Goal: Information Seeking & Learning: Learn about a topic

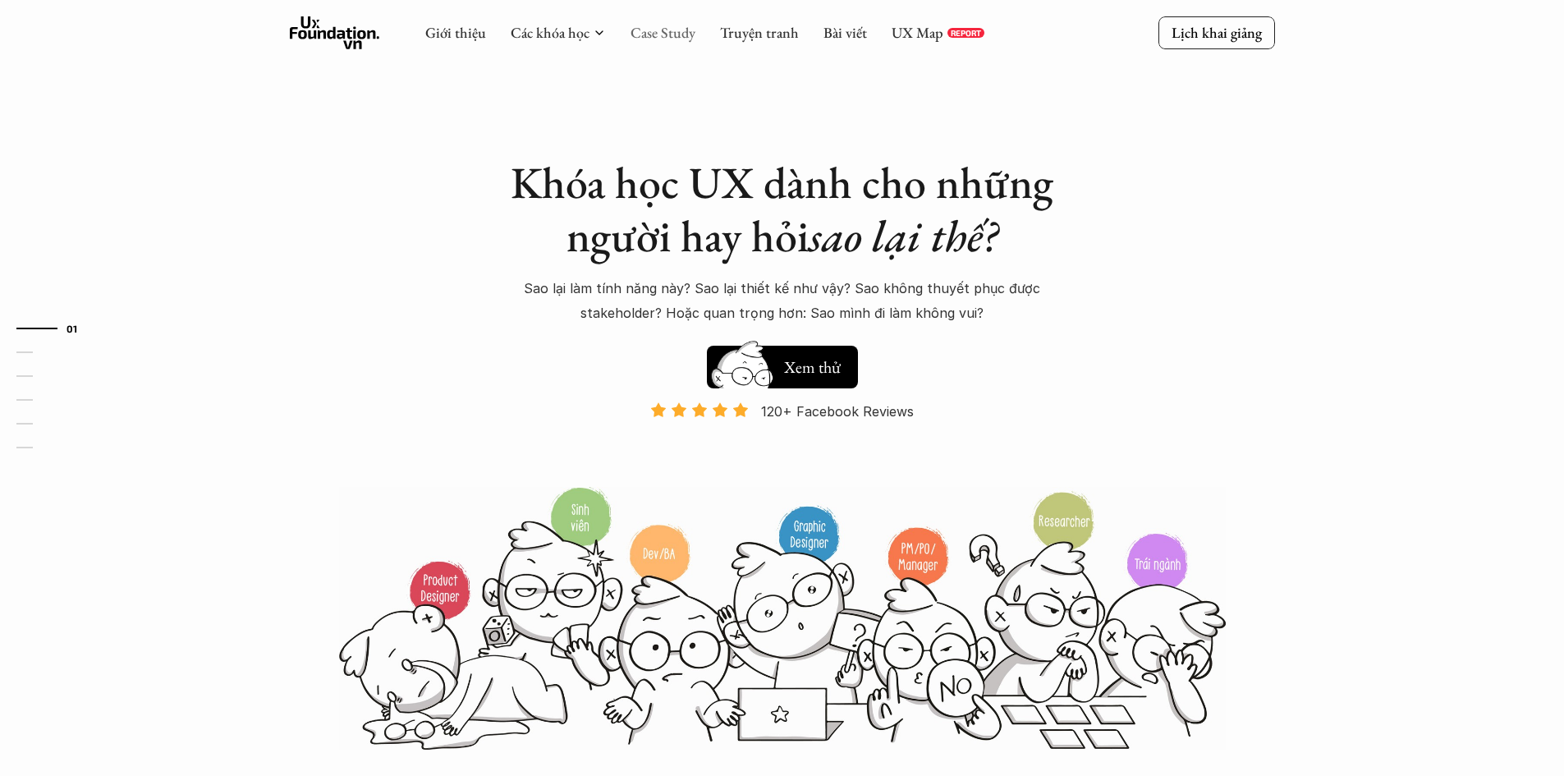
click at [664, 37] on link "Case Study" at bounding box center [662, 32] width 65 height 19
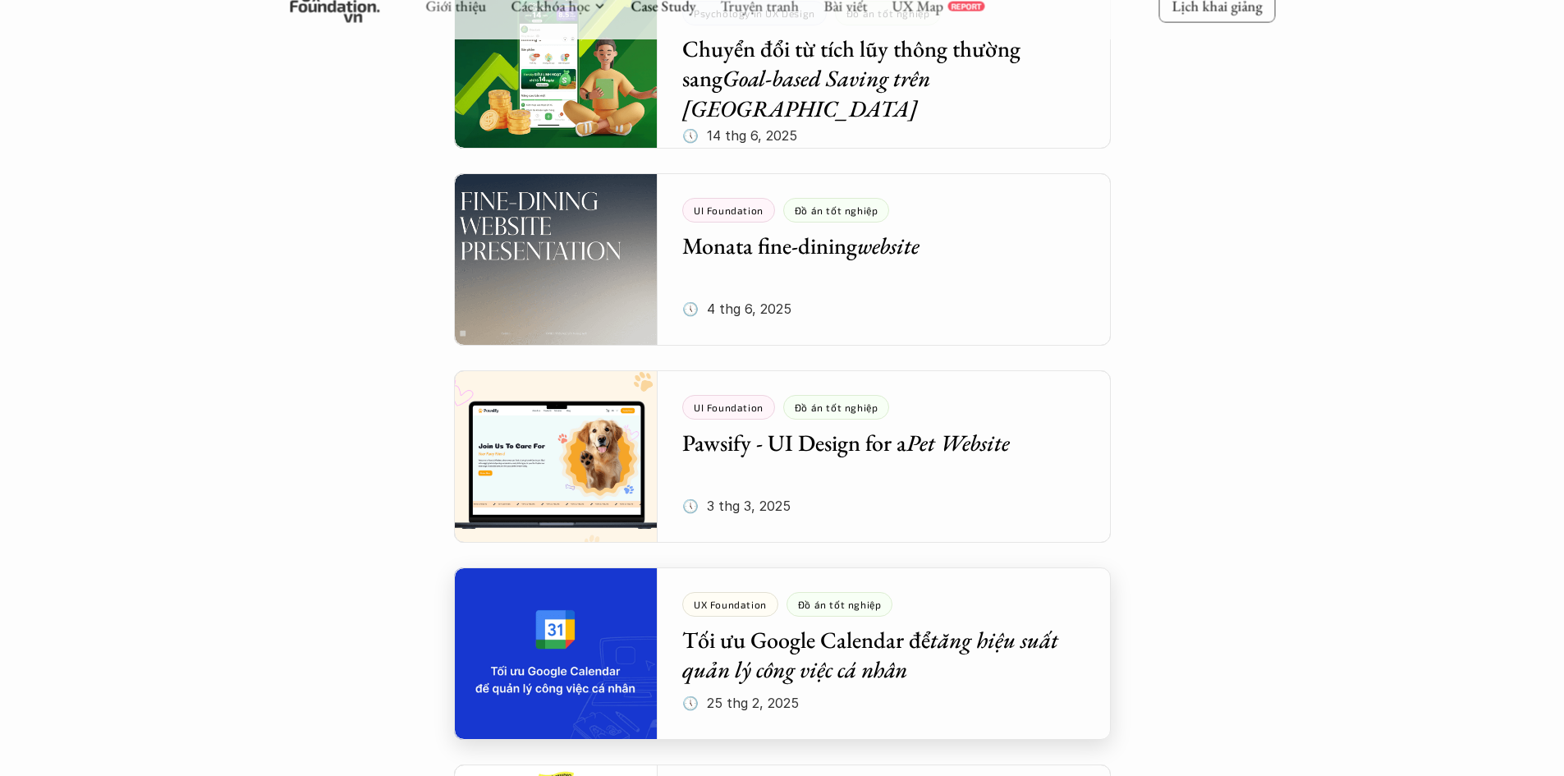
scroll to position [575, 0]
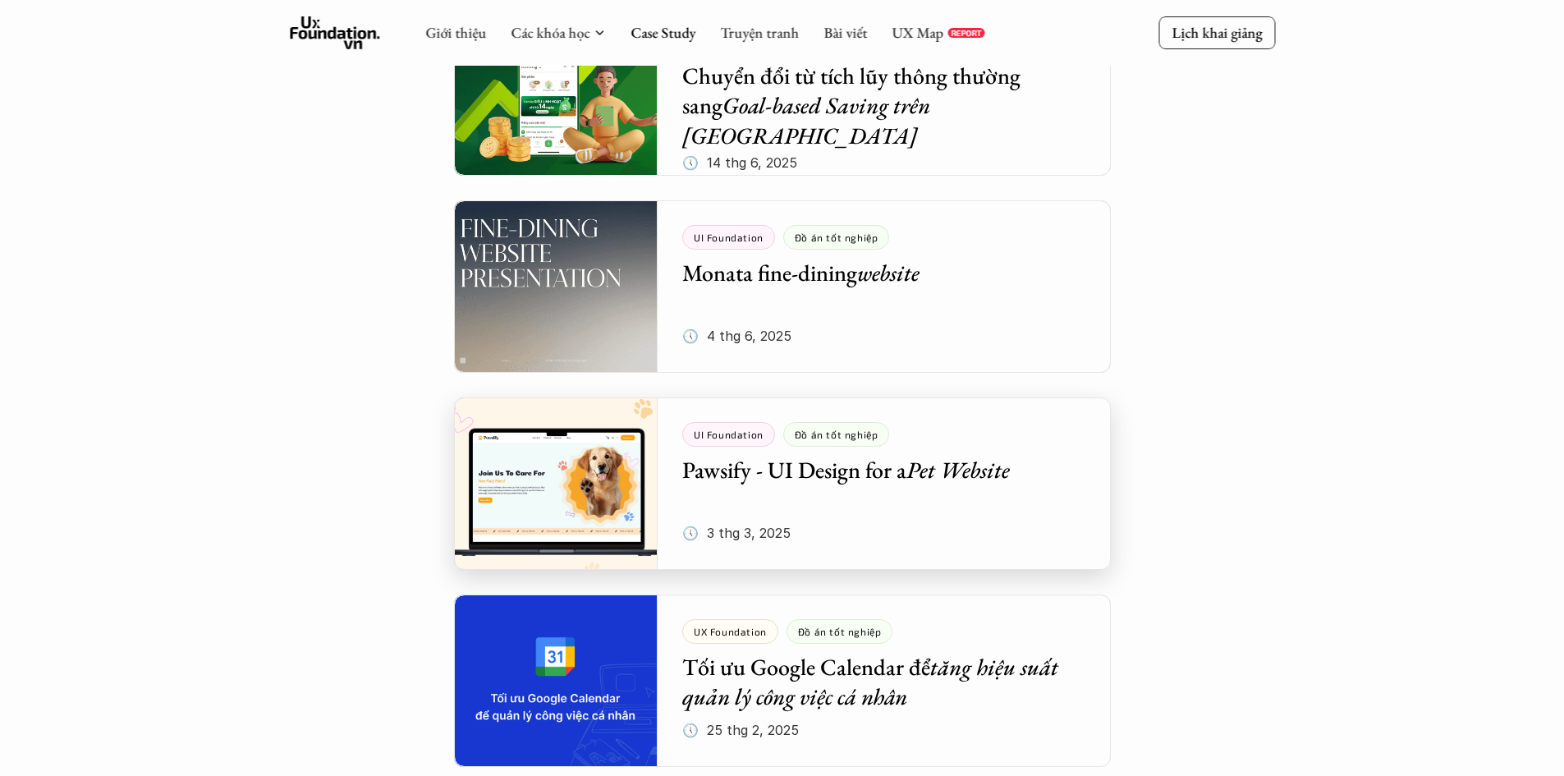
click at [911, 511] on div at bounding box center [782, 483] width 657 height 172
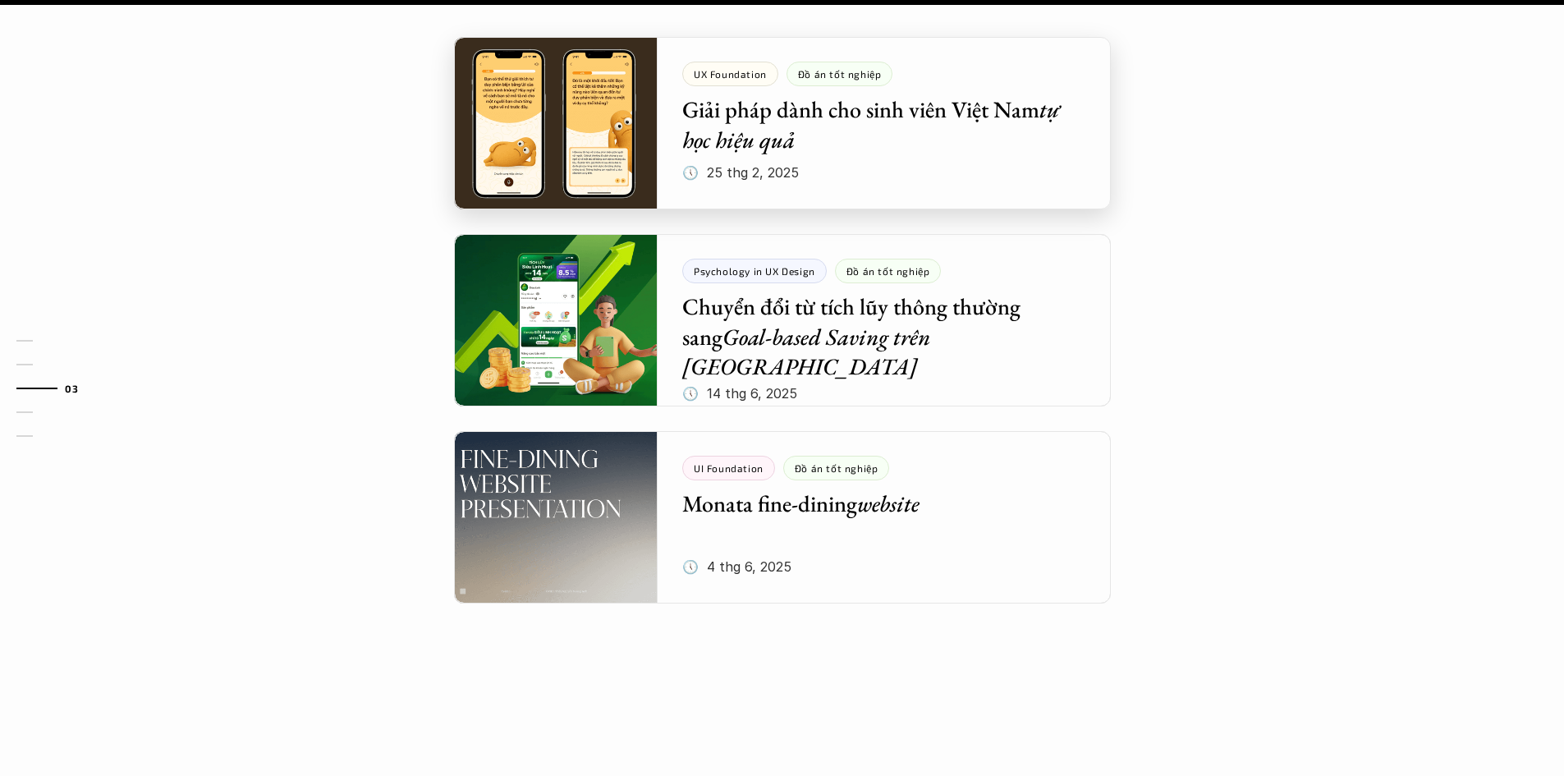
scroll to position [1888, 0]
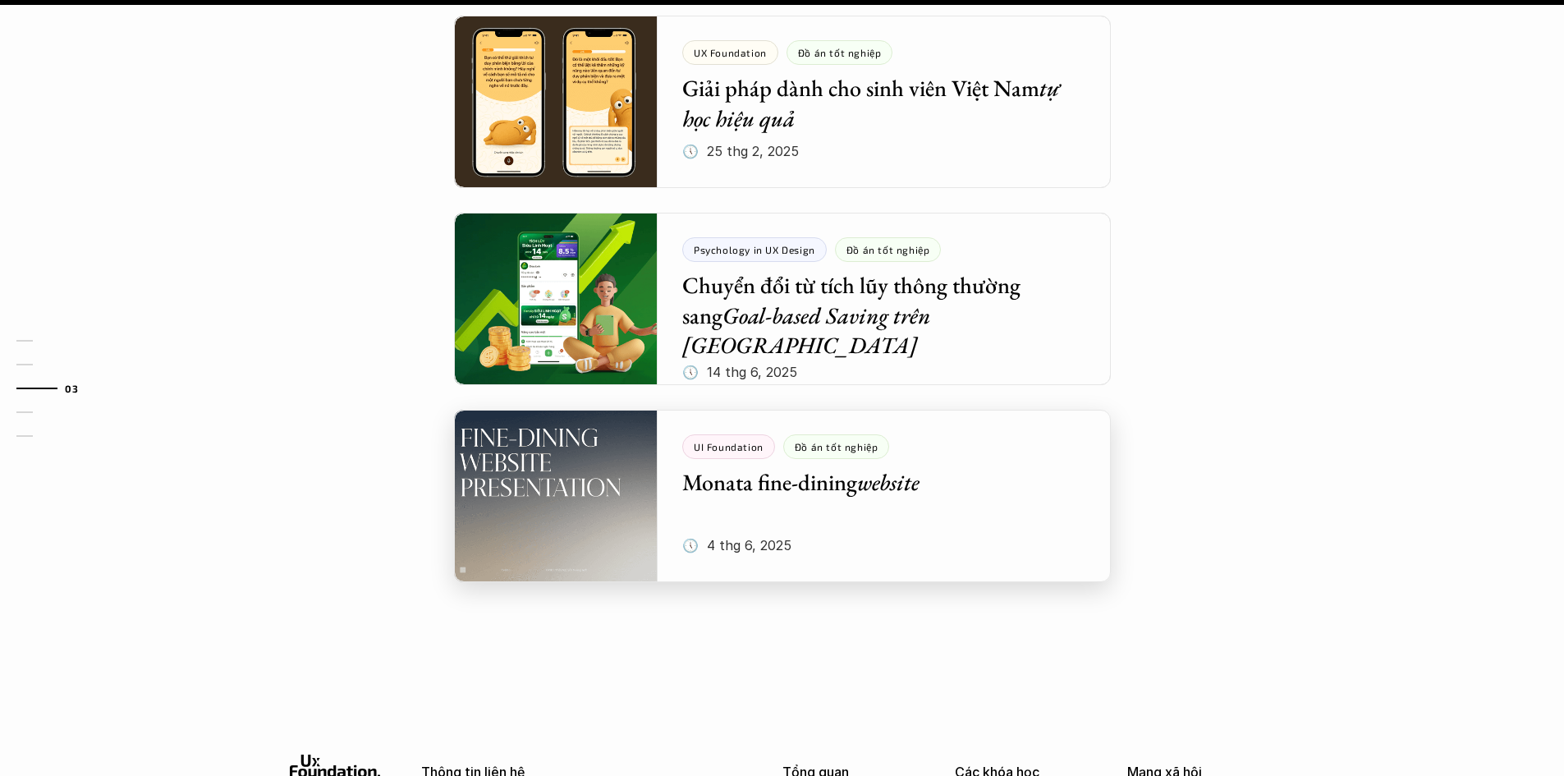
click at [974, 496] on div at bounding box center [782, 496] width 657 height 172
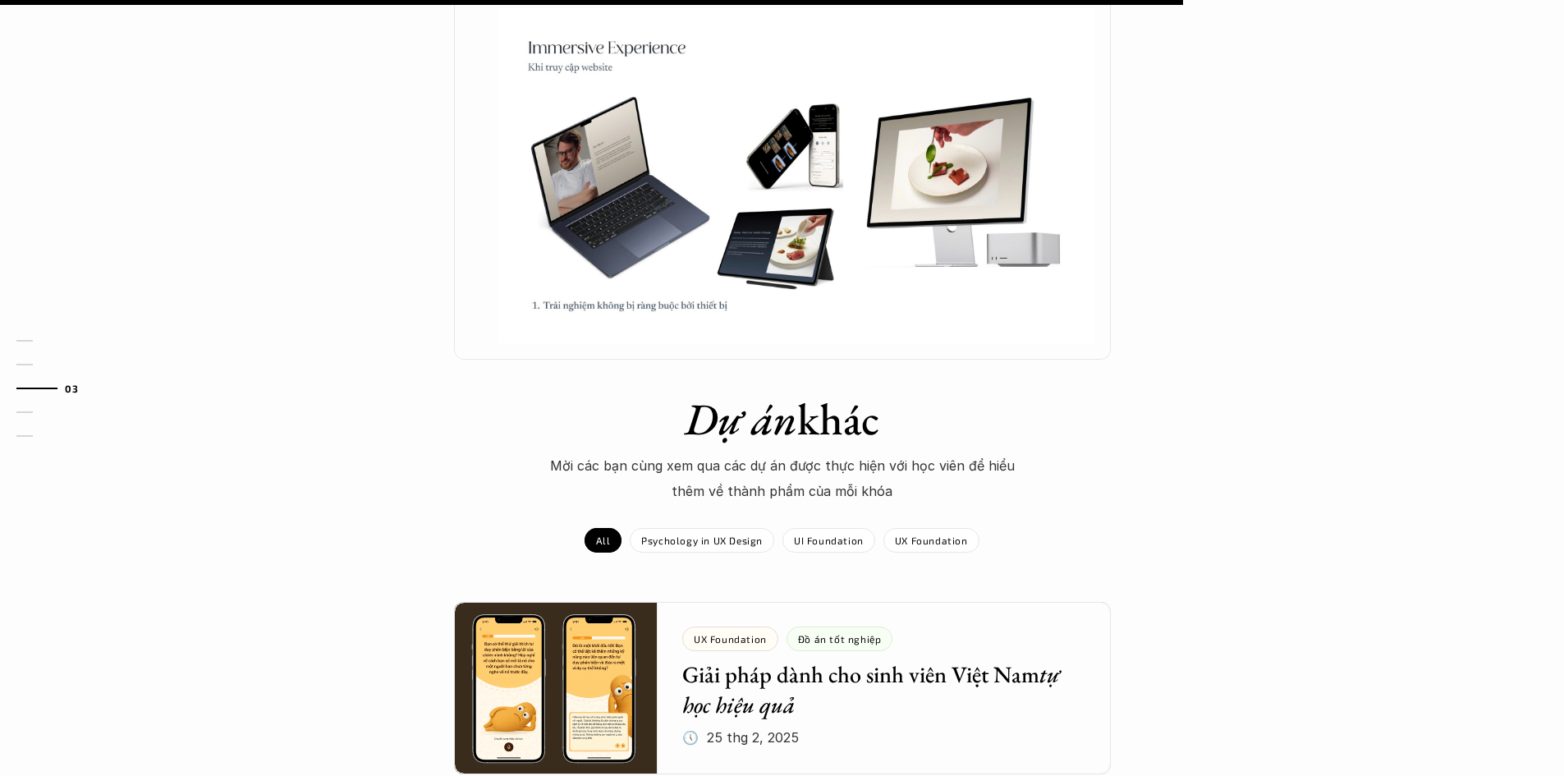
scroll to position [1231, 0]
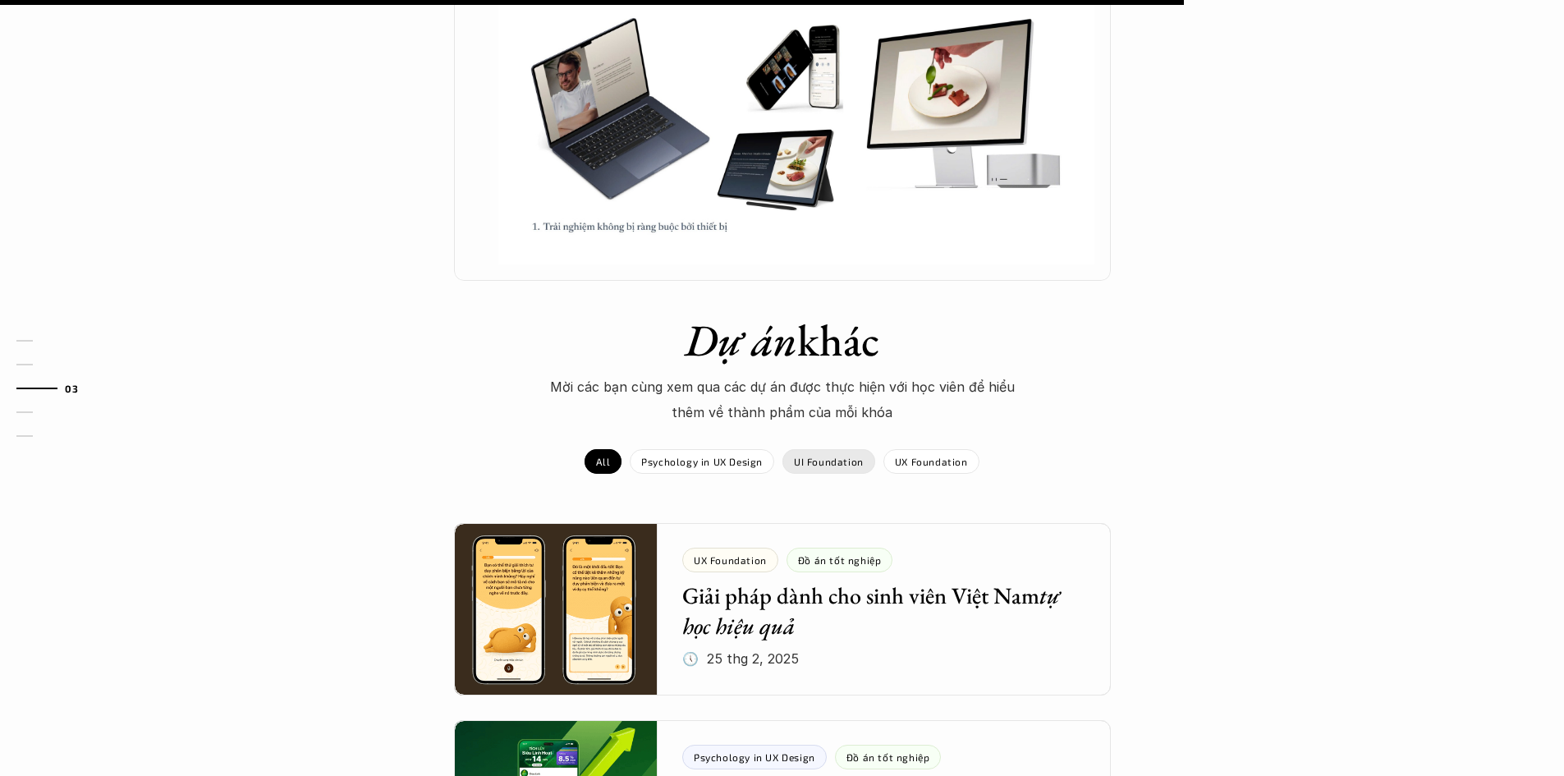
click at [845, 467] on p "UI Foundation" at bounding box center [829, 461] width 70 height 11
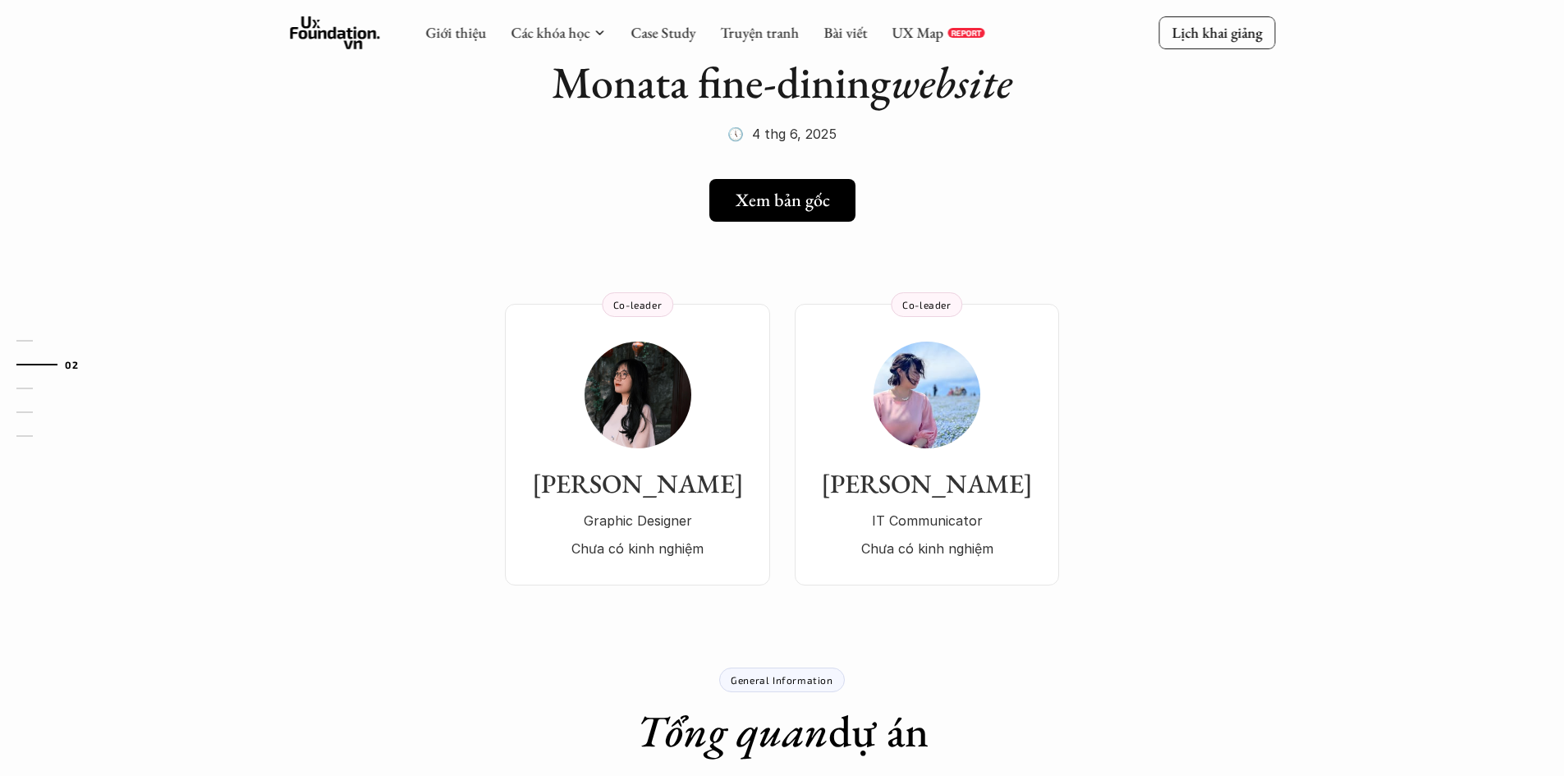
scroll to position [0, 0]
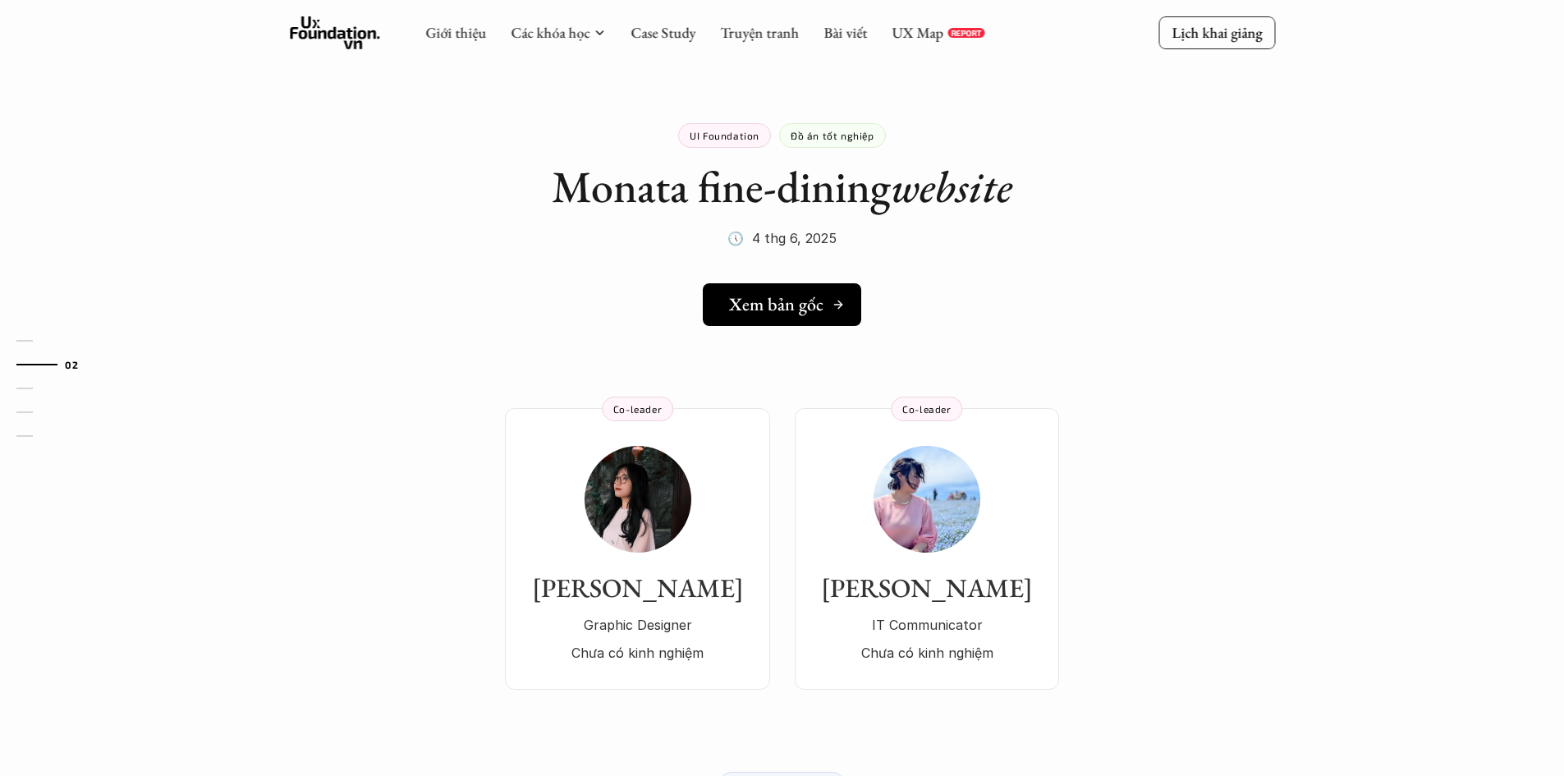
click at [758, 315] on h5 "Xem bản gốc" at bounding box center [776, 304] width 94 height 21
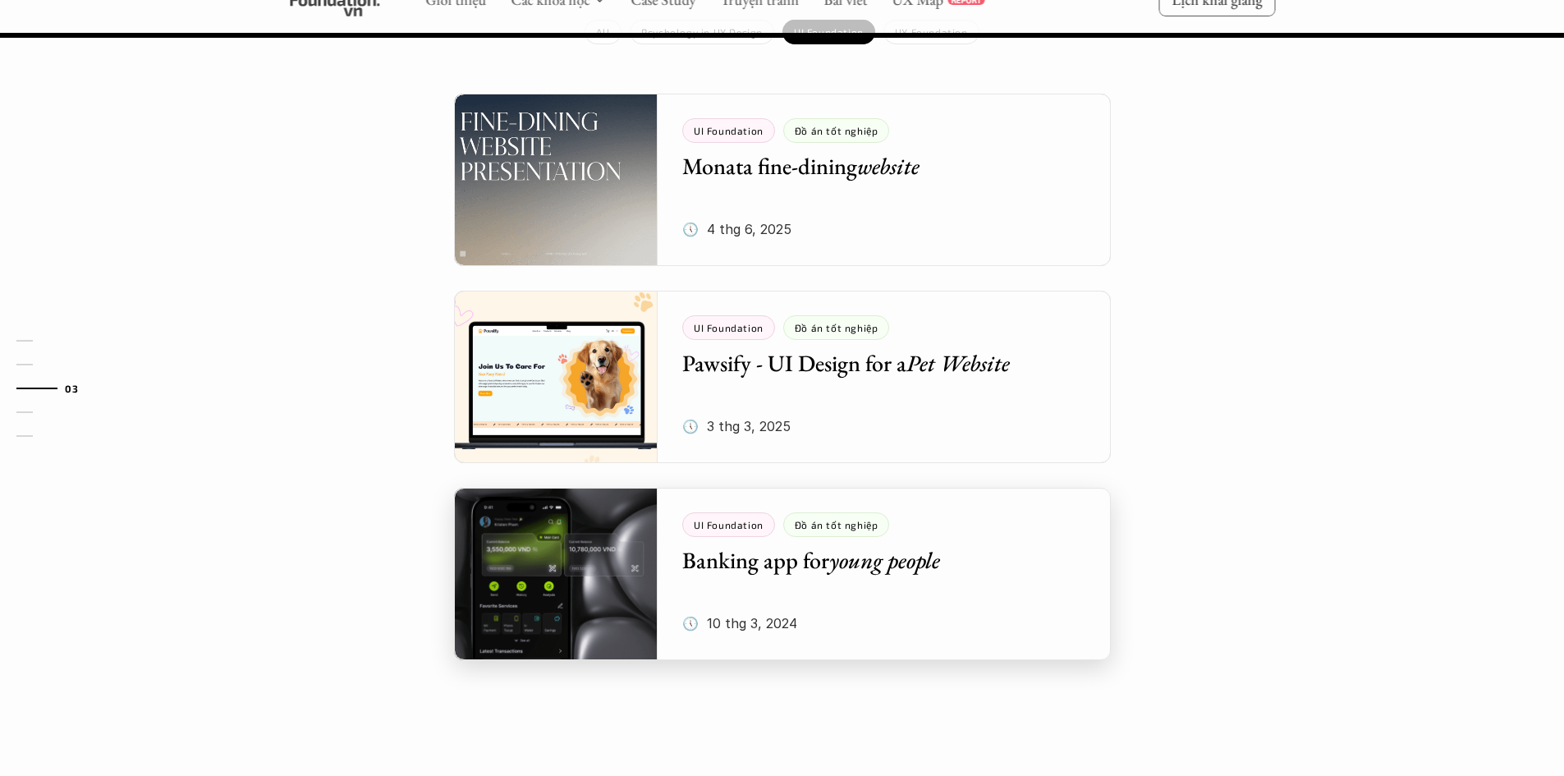
scroll to position [1642, 0]
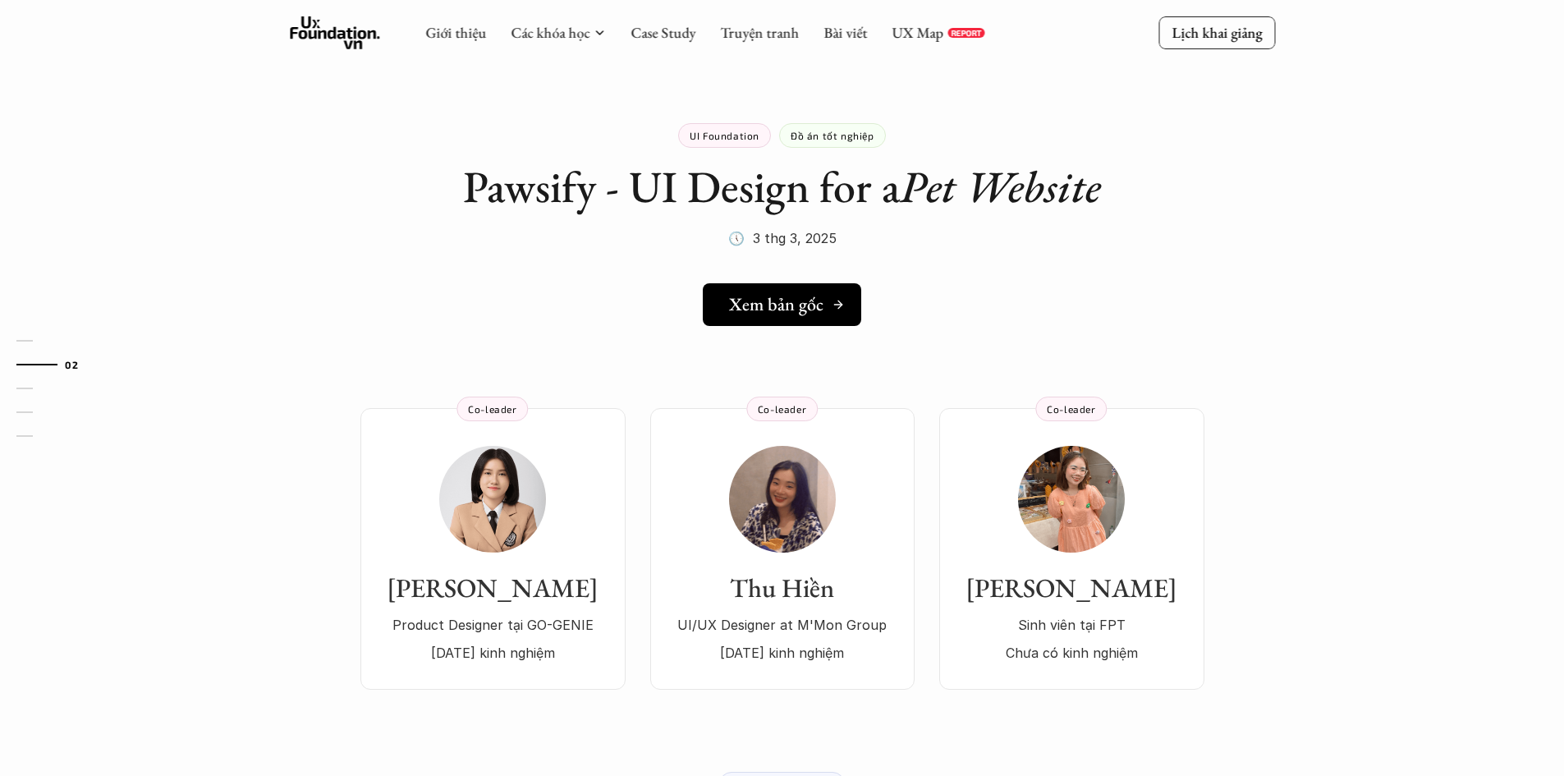
click at [799, 318] on link "Xem bản gốc" at bounding box center [782, 304] width 158 height 43
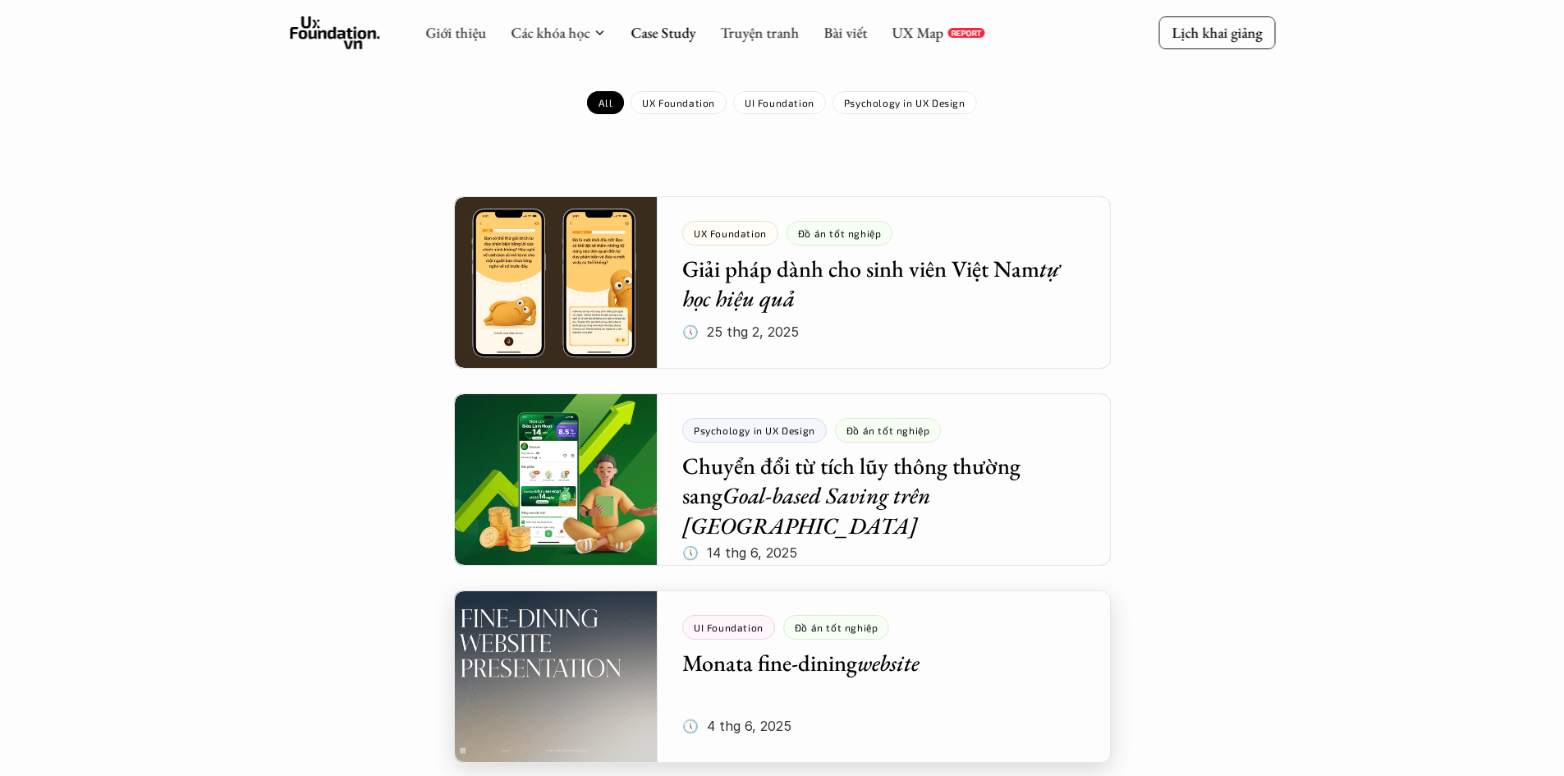
scroll to position [164, 0]
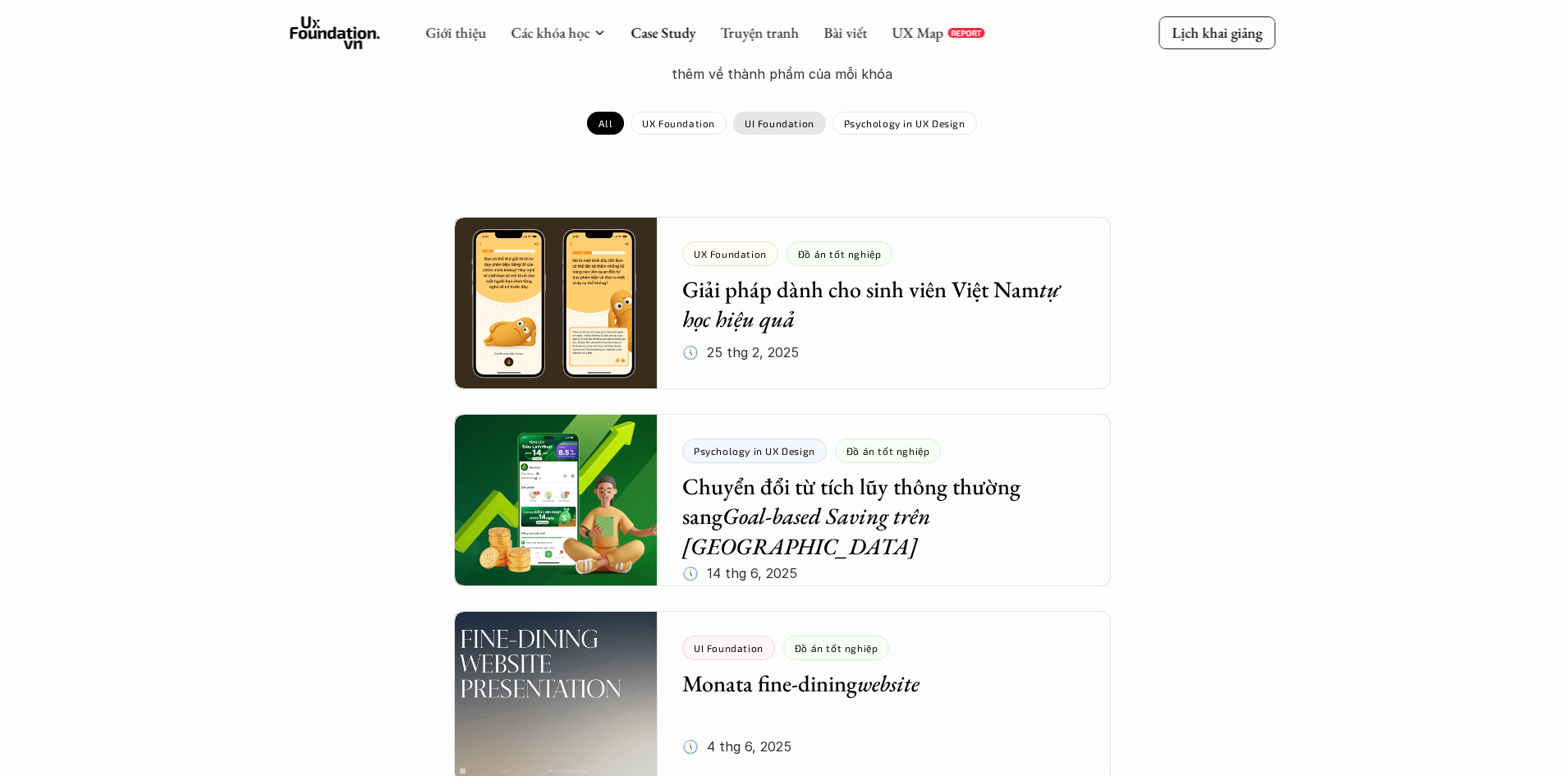
click at [758, 121] on p "UI Foundation" at bounding box center [779, 122] width 70 height 11
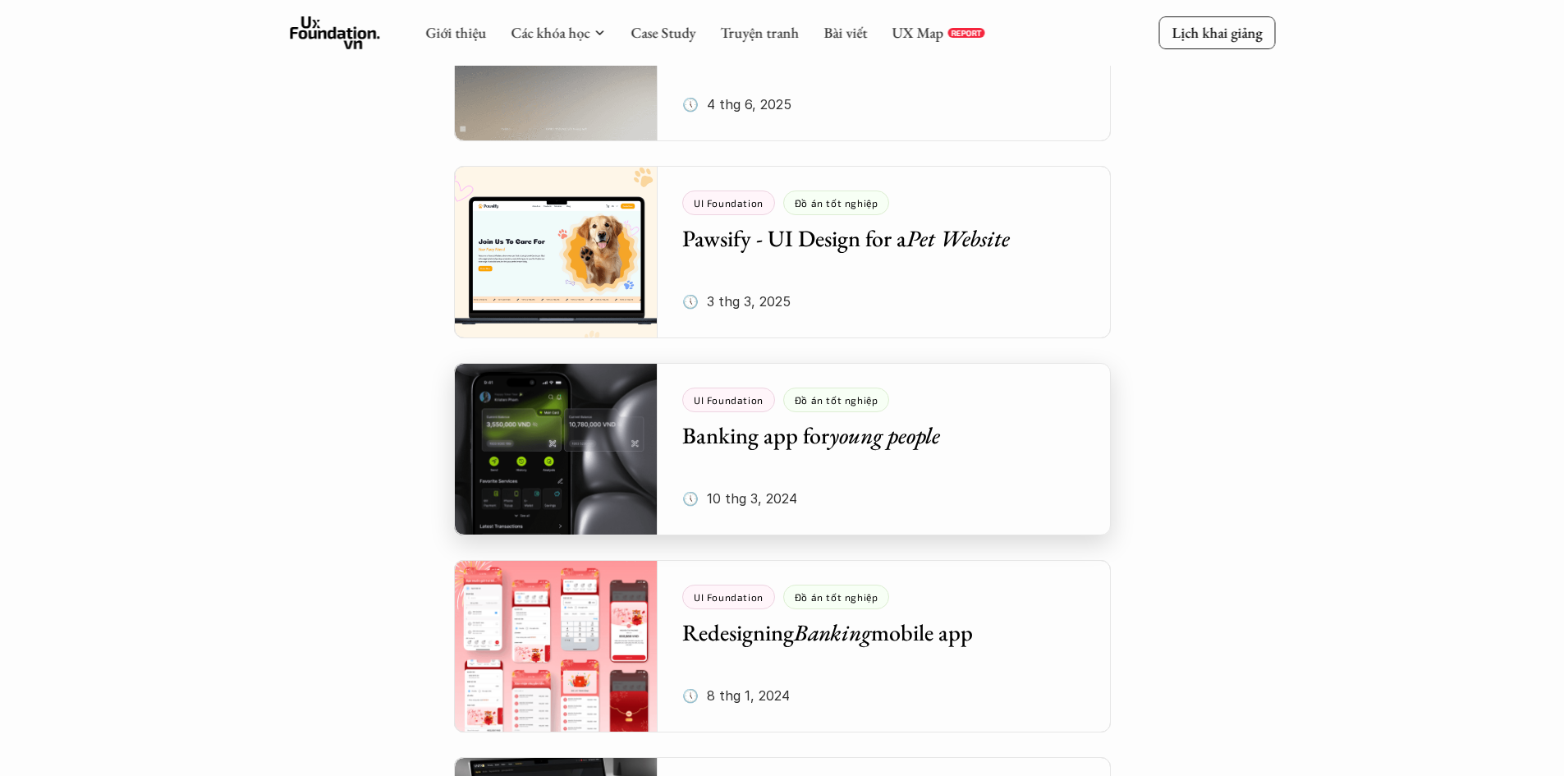
scroll to position [410, 0]
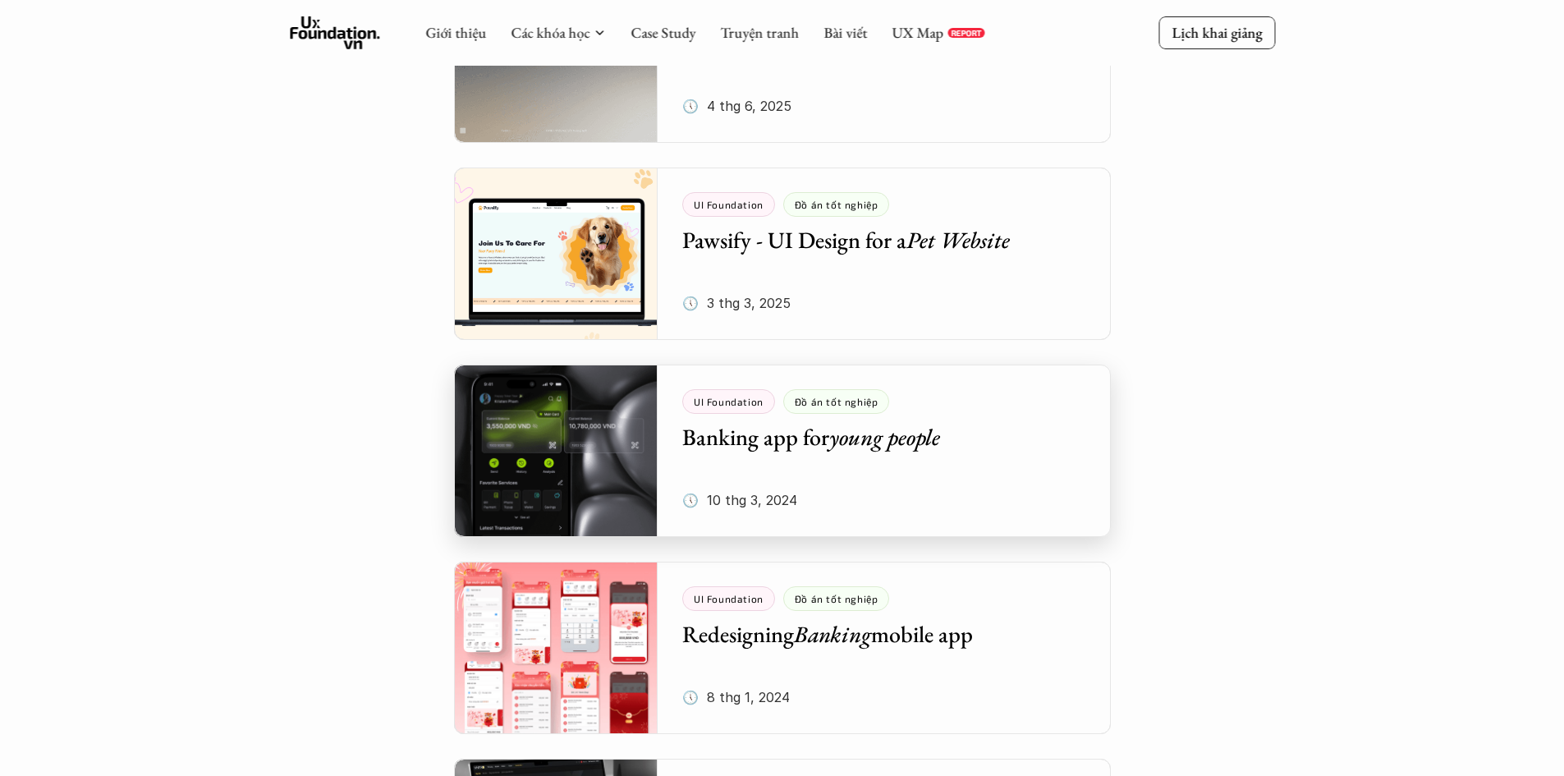
click at [552, 410] on div at bounding box center [782, 450] width 657 height 172
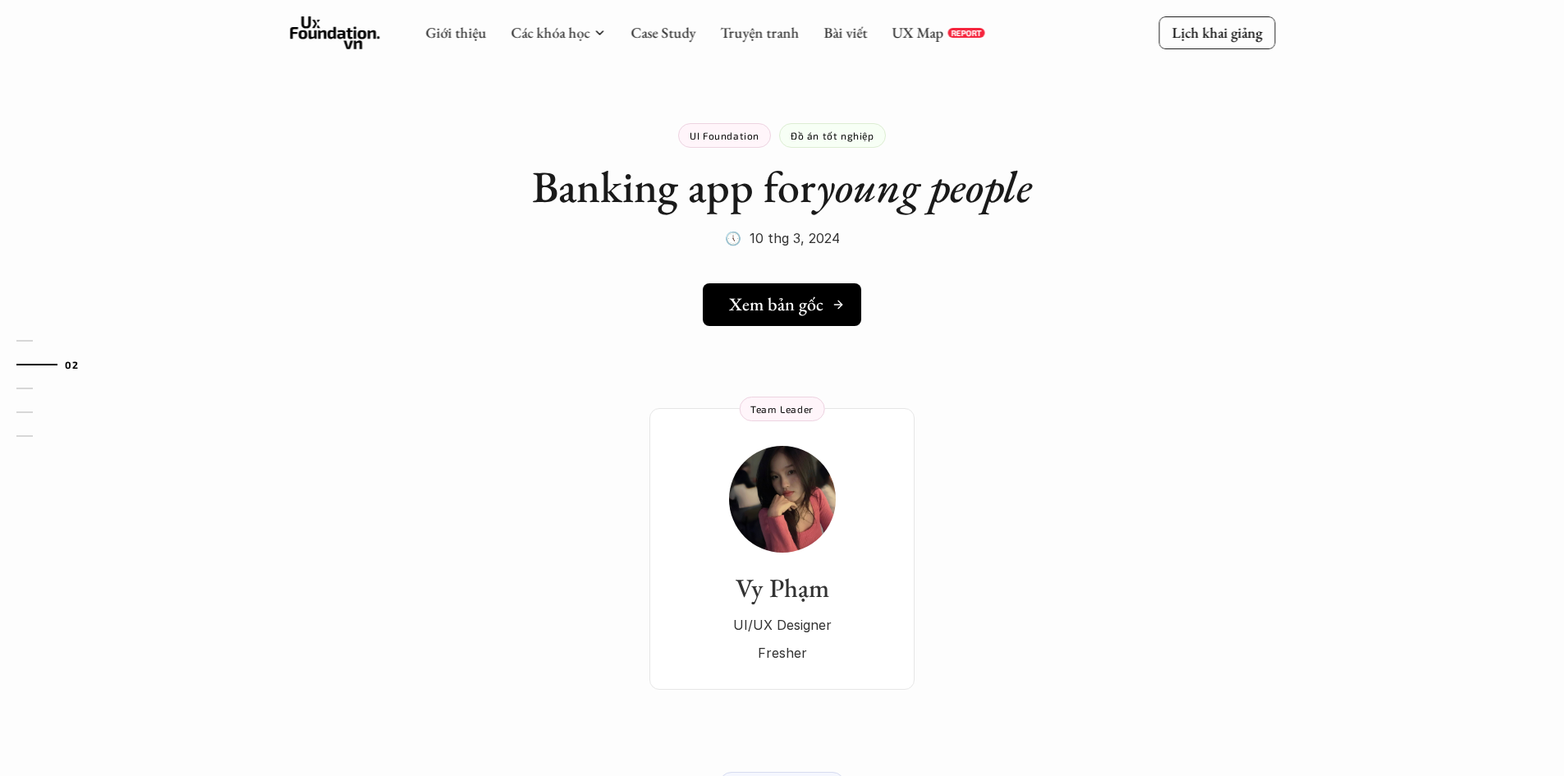
click at [797, 321] on link "Xem bản gốc" at bounding box center [782, 304] width 158 height 43
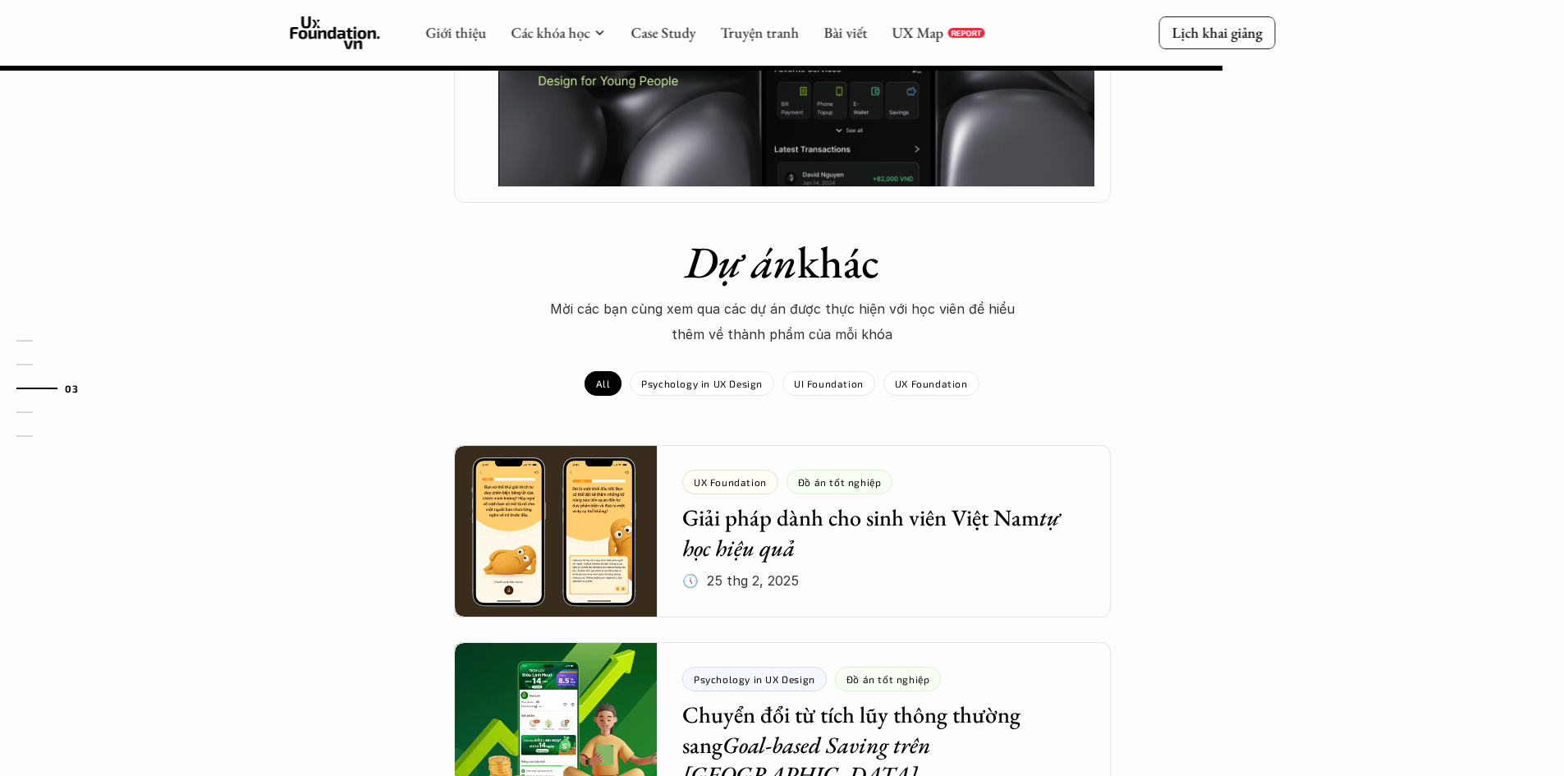
scroll to position [1313, 0]
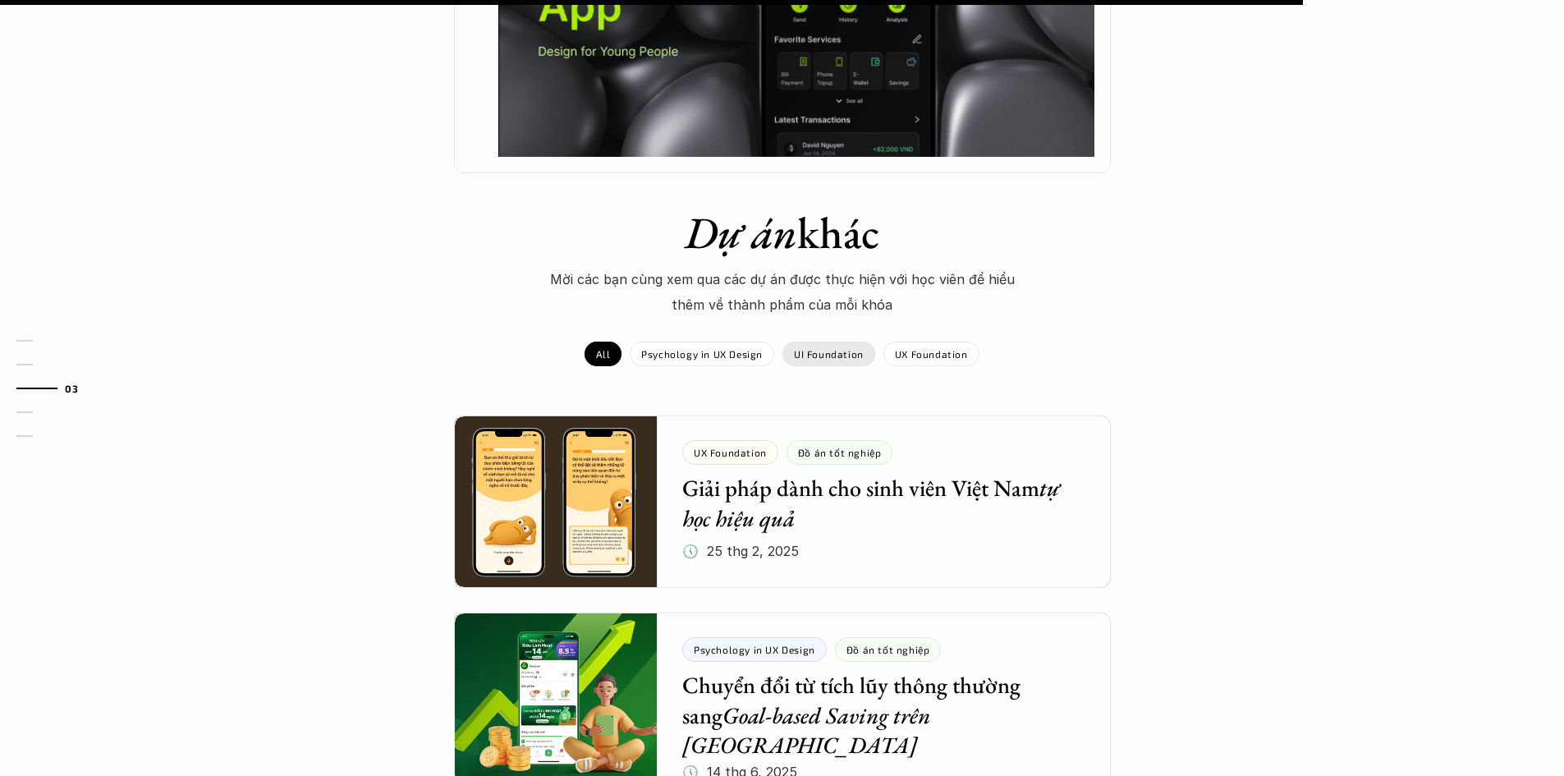
click at [847, 341] on div "UI Foundation" at bounding box center [828, 353] width 93 height 25
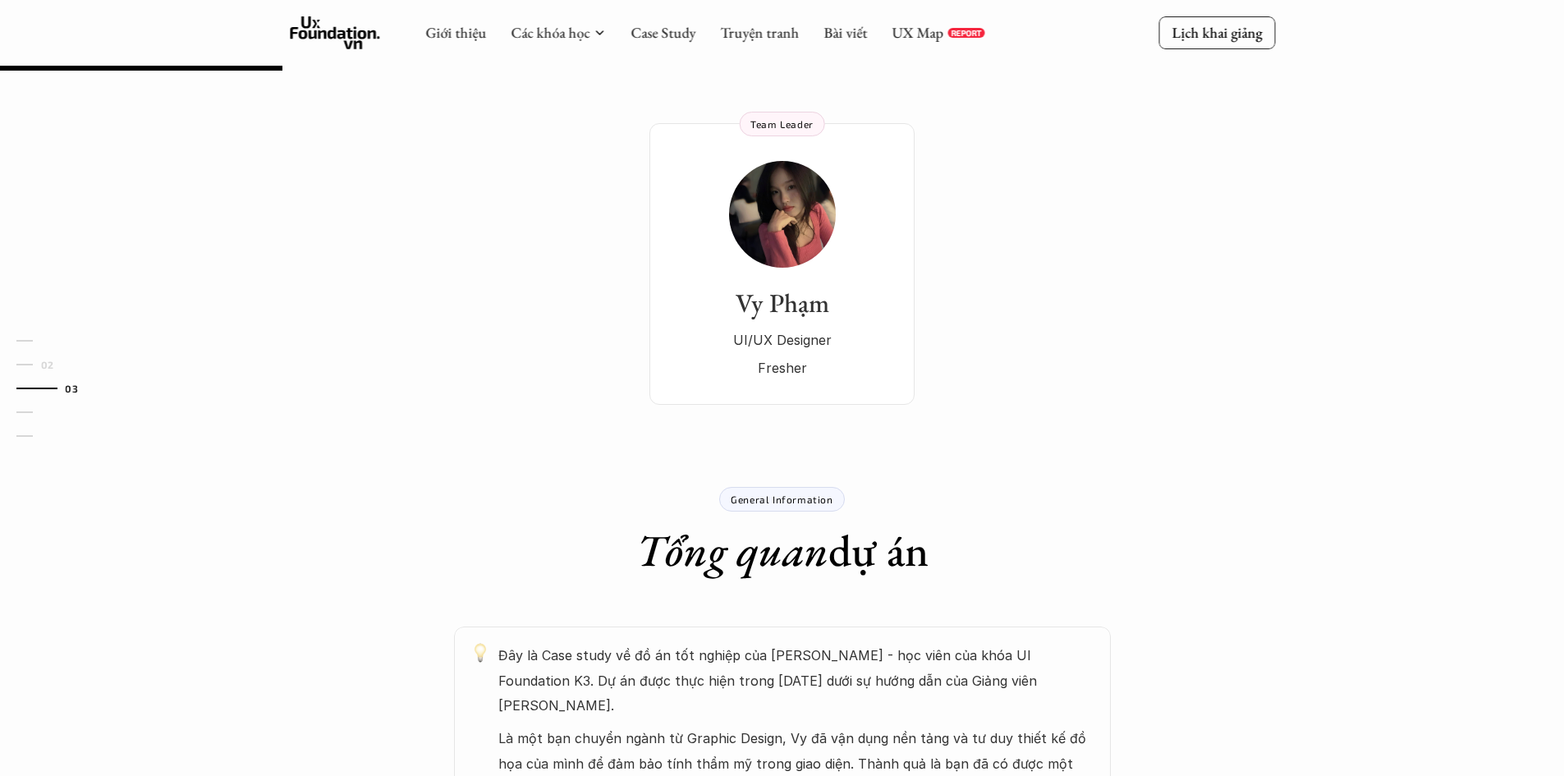
scroll to position [82, 0]
